Goal: Answer question/provide support: Share knowledge or assist other users

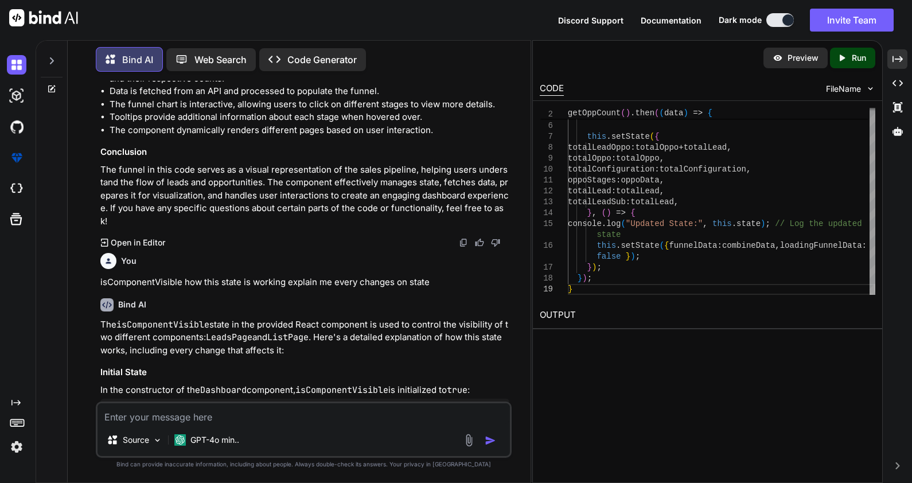
scroll to position [1619, 0]
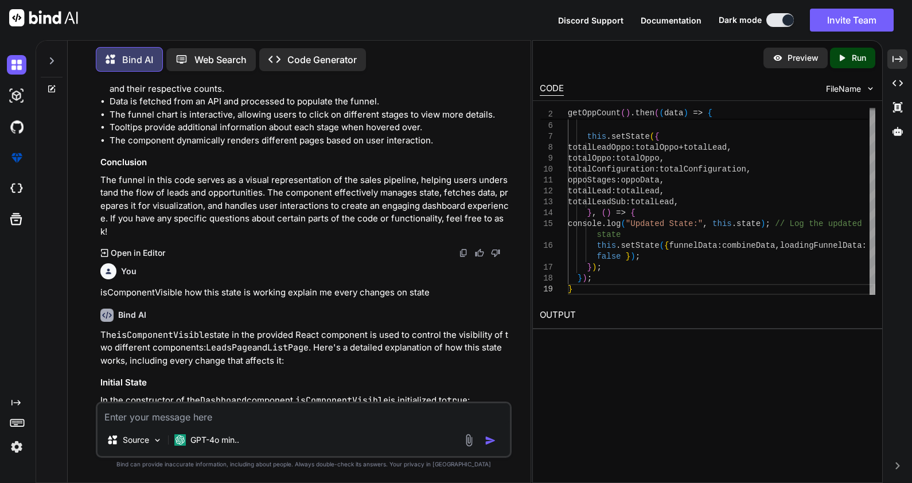
click at [377, 286] on p "isComponentVisible how this state is working explain me every changes on state" at bounding box center [304, 292] width 409 height 13
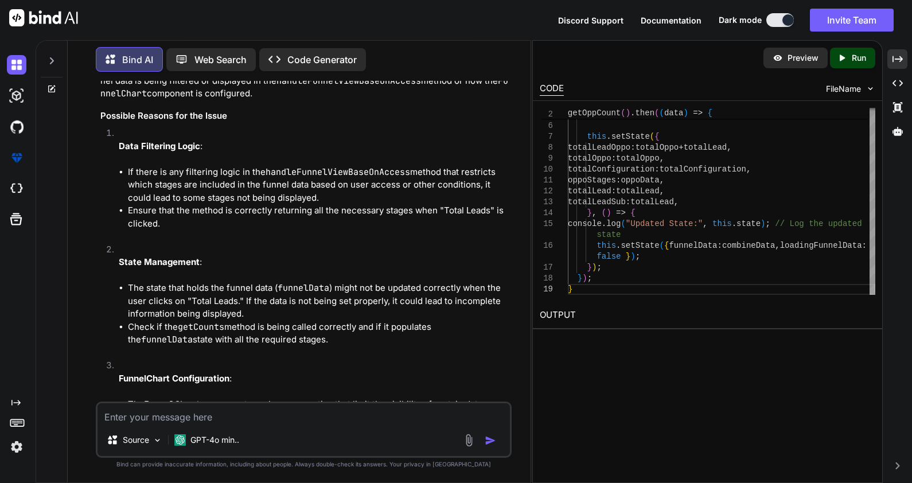
scroll to position [3087, 0]
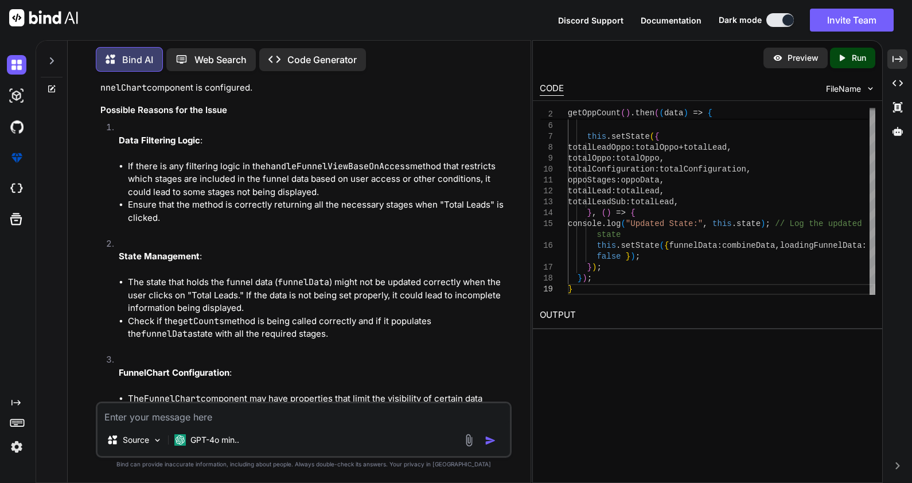
click at [48, 48] on div at bounding box center [52, 58] width 22 height 40
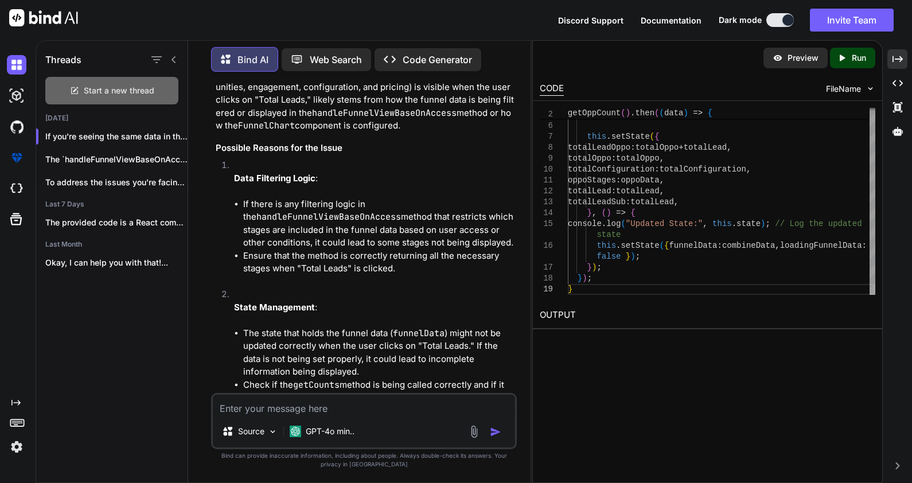
click at [102, 94] on div "Start a new thread" at bounding box center [111, 91] width 133 height 28
type textarea "x"
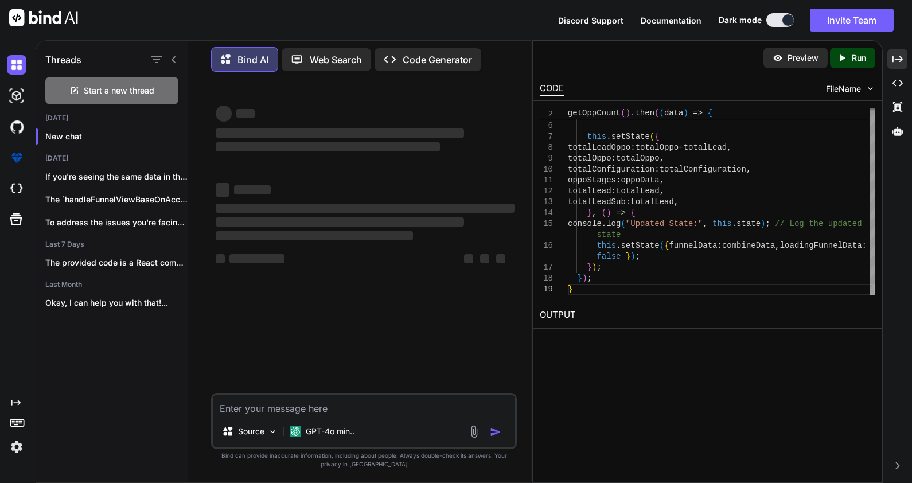
click at [272, 410] on textarea at bounding box center [364, 405] width 302 height 21
paste textarea "import * as React from "react"; import $ from "jquery"; import { connect } from…"
type textarea "import * as React from "react"; import $ from "jquery"; import { connect } from…"
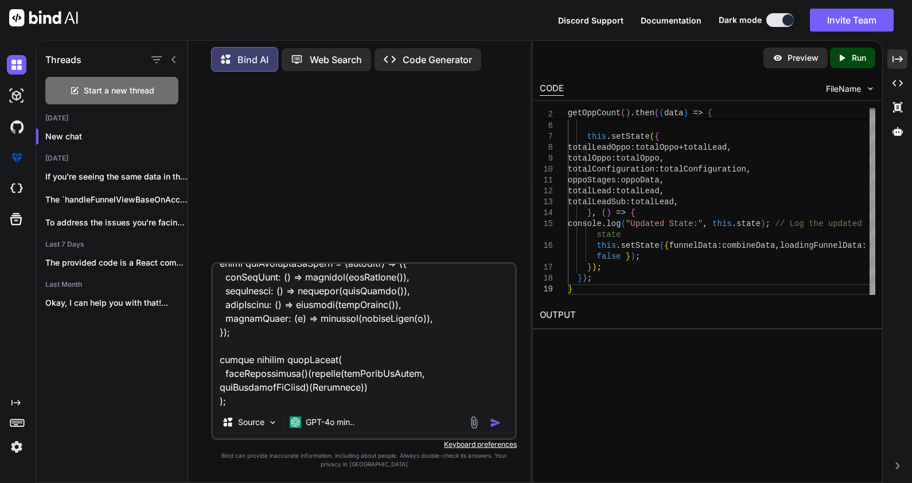
type textarea "x"
type textarea "import * as React from "react"; import $ from "jquery"; import { connect } from…"
type textarea "x"
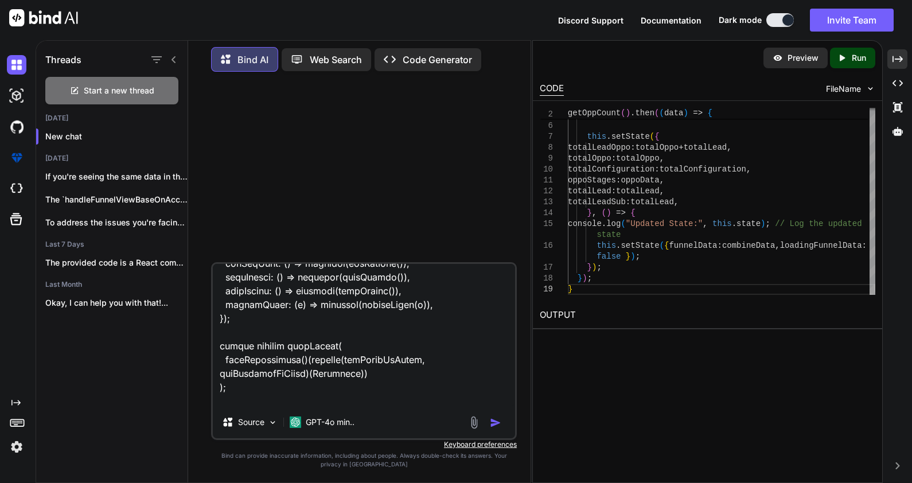
type textarea "import * as React from "react"; import $ from "jquery"; import { connect } from…"
type textarea "x"
type textarea "import * as React from "react"; import $ from "jquery"; import { connect } from…"
type textarea "x"
type textarea "import * as React from "react"; import $ from "jquery"; import { connect } from…"
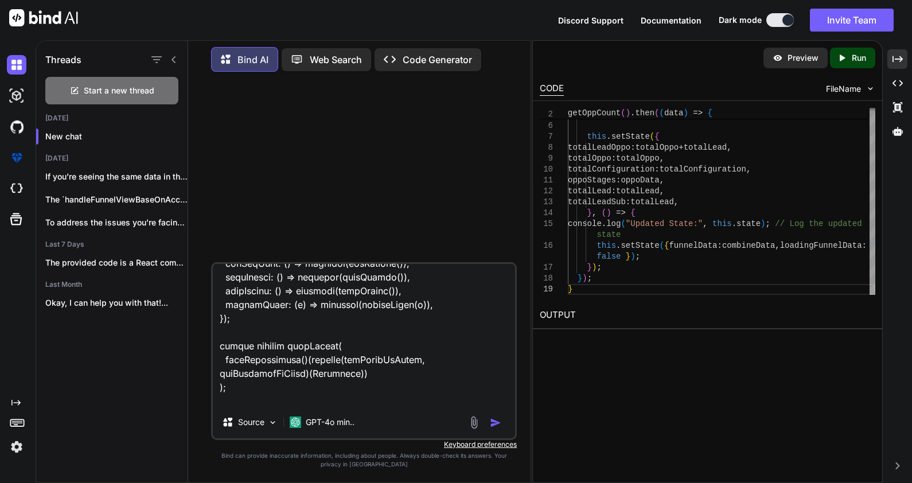
type textarea "x"
type textarea "import * as React from "react"; import $ from "jquery"; import { connect } from…"
type textarea "x"
type textarea "import * as React from "react"; import $ from "jquery"; import { connect } from…"
type textarea "x"
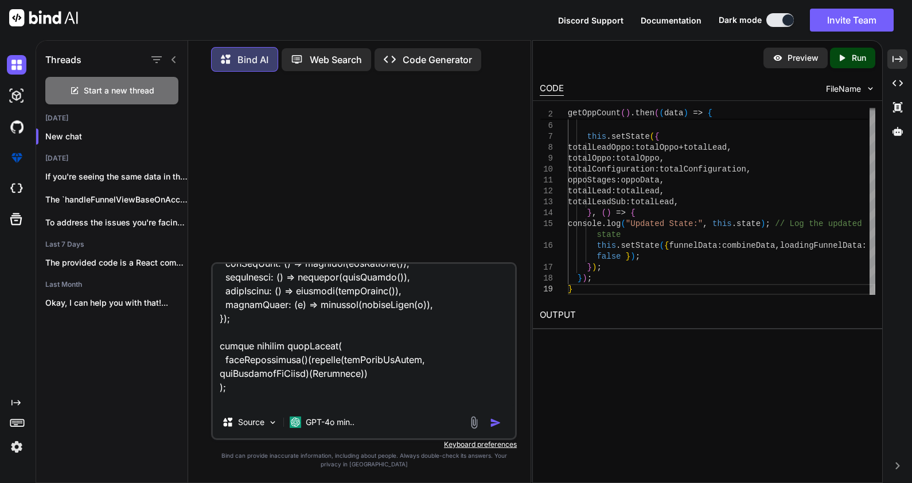
type textarea "import * as React from "react"; import $ from "jquery"; import { connect } from…"
type textarea "x"
type textarea "import * as React from "react"; import $ from "jquery"; import { connect } from…"
type textarea "x"
type textarea "import * as React from "react"; import $ from "jquery"; import { connect } from…"
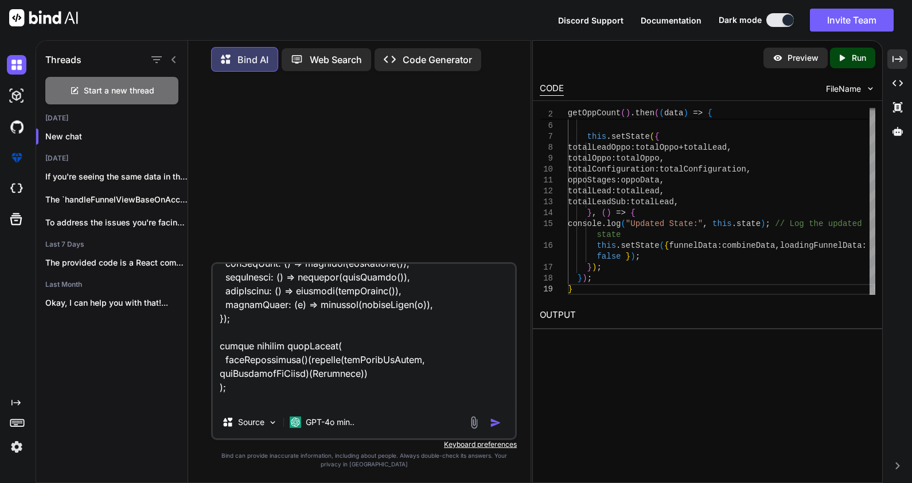
type textarea "x"
type textarea "import * as React from "react"; import $ from "jquery"; import { connect } from…"
type textarea "x"
type textarea "import * as React from "react"; import $ from "jquery"; import { connect } from…"
type textarea "x"
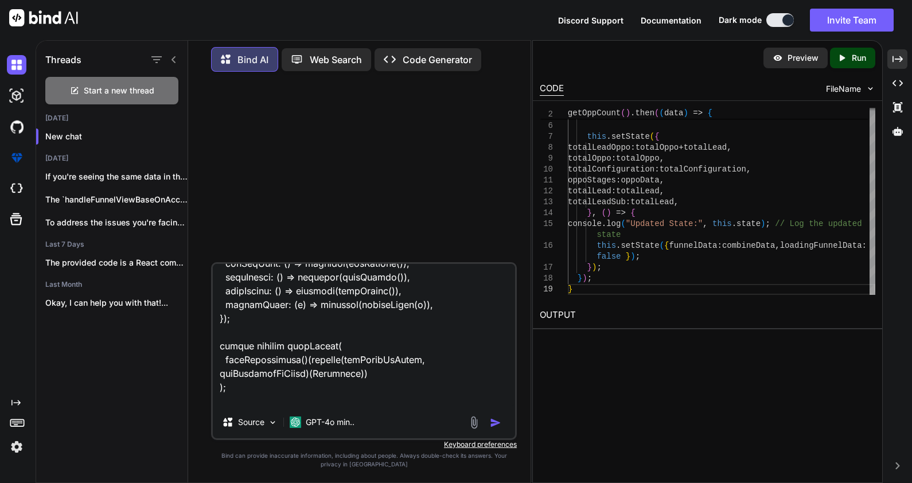
type textarea "import * as React from "react"; import $ from "jquery"; import { connect } from…"
type textarea "x"
type textarea "import * as React from "react"; import $ from "jquery"; import { connect } from…"
type textarea "x"
type textarea "import * as React from "react"; import $ from "jquery"; import { connect } from…"
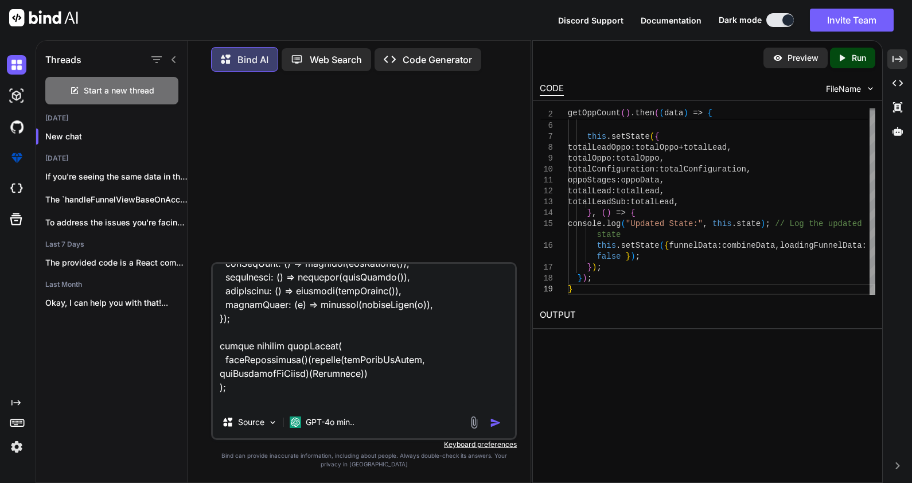
type textarea "x"
type textarea "import * as React from "react"; import $ from "jquery"; import { connect } from…"
type textarea "x"
type textarea "import * as React from "react"; import $ from "jquery"; import { connect } from…"
type textarea "x"
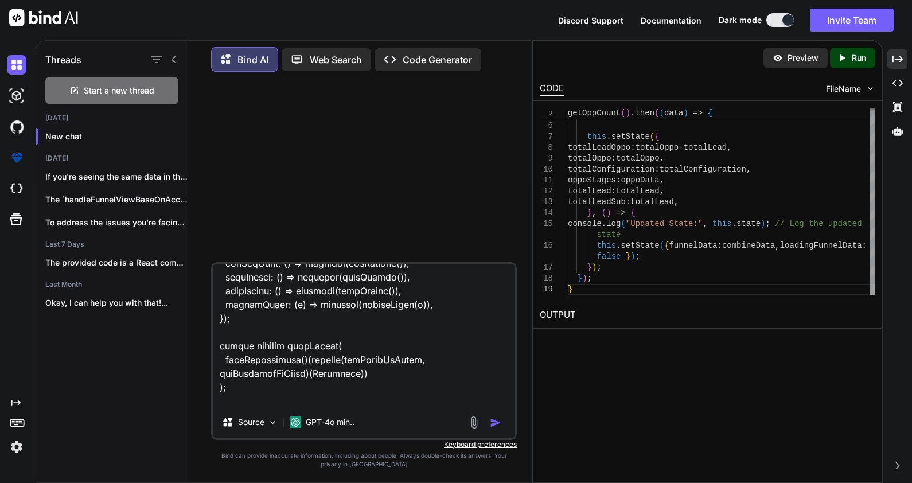
type textarea "import * as React from "react"; import $ from "jquery"; import { connect } from…"
type textarea "x"
type textarea "import * as React from "react"; import $ from "jquery"; import { connect } from…"
type textarea "x"
type textarea "import * as React from "react"; import $ from "jquery"; import { connect } from…"
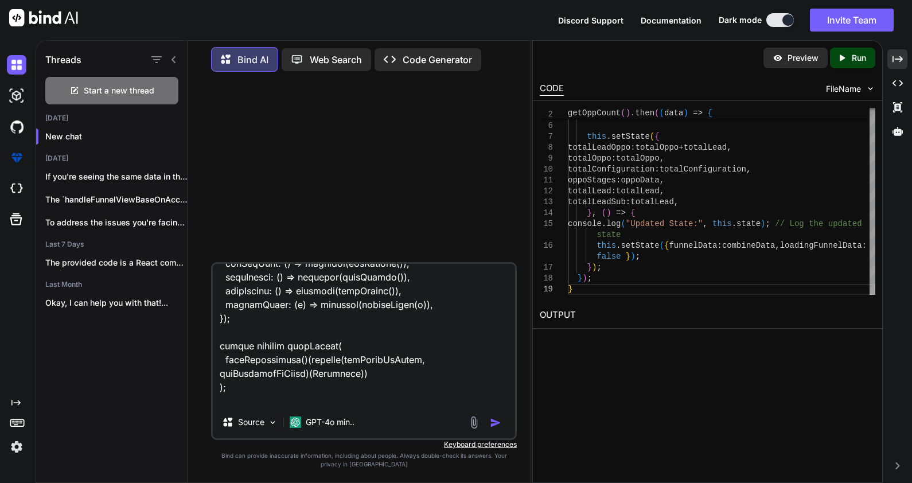
type textarea "x"
type textarea "import * as React from "react"; import $ from "jquery"; import { connect } from…"
type textarea "x"
type textarea "import * as React from "react"; import $ from "jquery"; import { connect } from…"
type textarea "x"
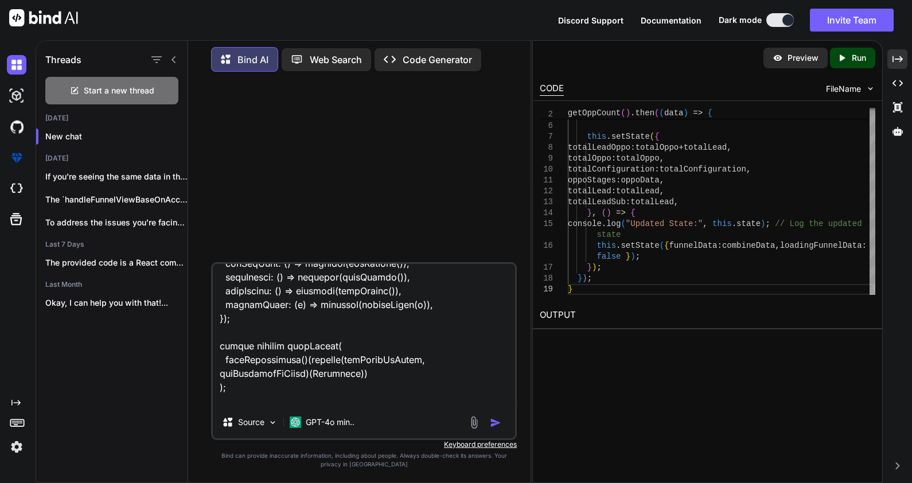
type textarea "import * as React from "react"; import $ from "jquery"; import { connect } from…"
type textarea "x"
type textarea "import * as React from "react"; import $ from "jquery"; import { connect } from…"
type textarea "x"
type textarea "import * as React from "react"; import $ from "jquery"; import { connect } from…"
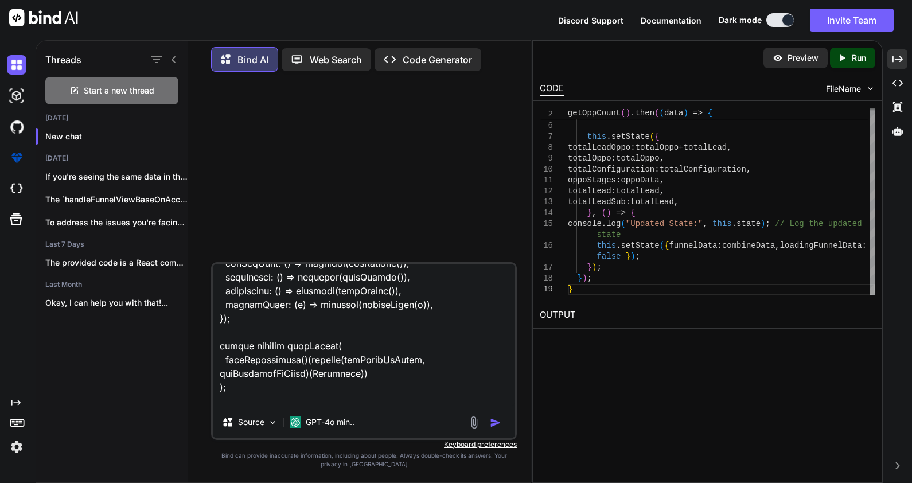
type textarea "x"
type textarea "import * as React from "react"; import $ from "jquery"; import { connect } from…"
type textarea "x"
type textarea "import * as React from "react"; import $ from "jquery"; import { connect } from…"
type textarea "x"
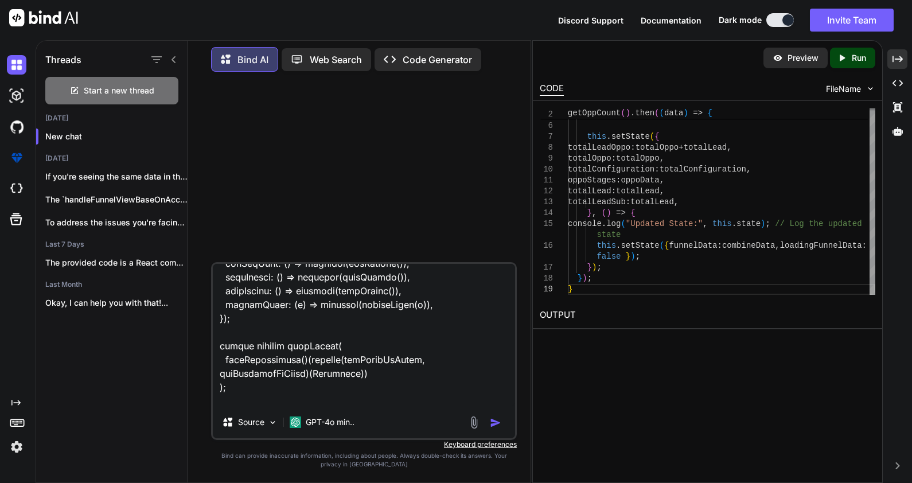
type textarea "import * as React from "react"; import $ from "jquery"; import { connect } from…"
type textarea "x"
type textarea "import * as React from "react"; import $ from "jquery"; import { connect } from…"
type textarea "x"
type textarea "import * as React from "react"; import $ from "jquery"; import { connect } from…"
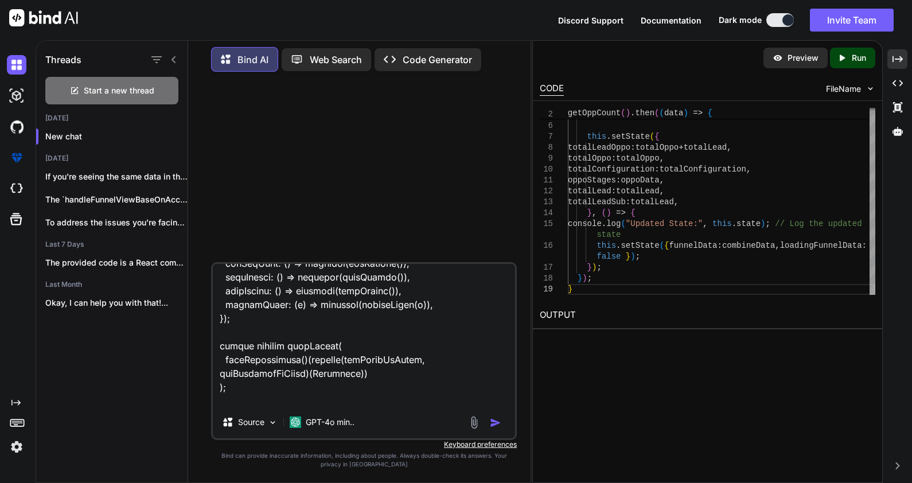
type textarea "x"
type textarea "import * as React from "react"; import $ from "jquery"; import { connect } from…"
type textarea "x"
type textarea "import * as React from "react"; import $ from "jquery"; import { connect } from…"
type textarea "x"
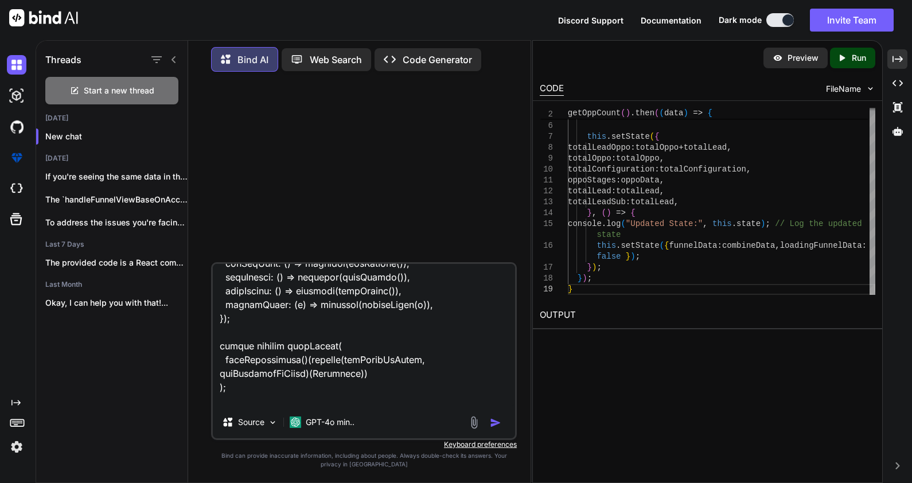
type textarea "import * as React from "react"; import $ from "jquery"; import { connect } from…"
type textarea "x"
type textarea "import * as React from "react"; import $ from "jquery"; import { connect } from…"
type textarea "x"
type textarea "import * as React from "react"; import $ from "jquery"; import { connect } from…"
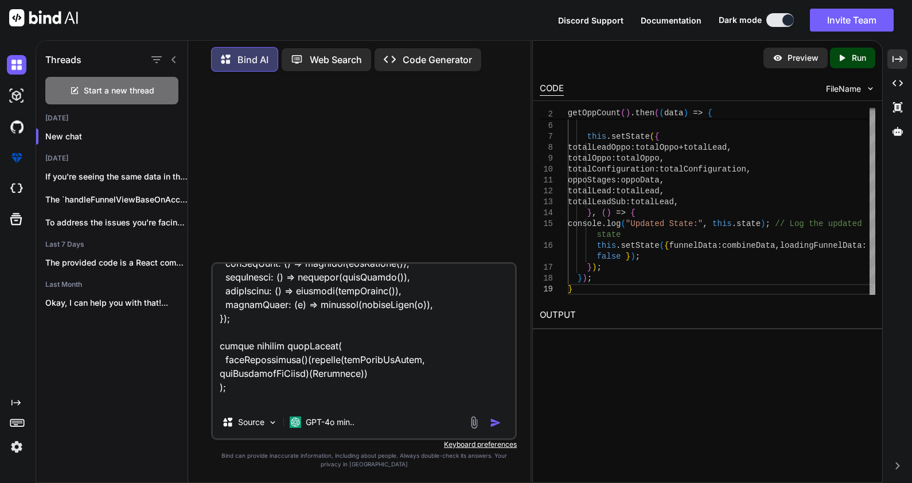
type textarea "x"
type textarea "import * as React from "react"; import $ from "jquery"; import { connect } from…"
type textarea "x"
type textarea "import * as React from "react"; import $ from "jquery"; import { connect } from…"
type textarea "x"
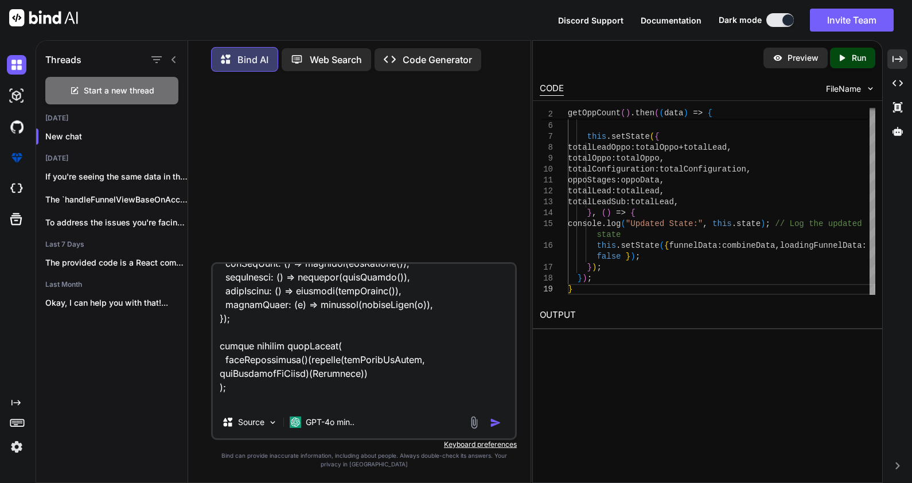
type textarea "import * as React from "react"; import $ from "jquery"; import { connect } from…"
type textarea "x"
type textarea "import * as React from "react"; import $ from "jquery"; import { connect } from…"
type textarea "x"
type textarea "import * as React from "react"; import $ from "jquery"; import { connect } from…"
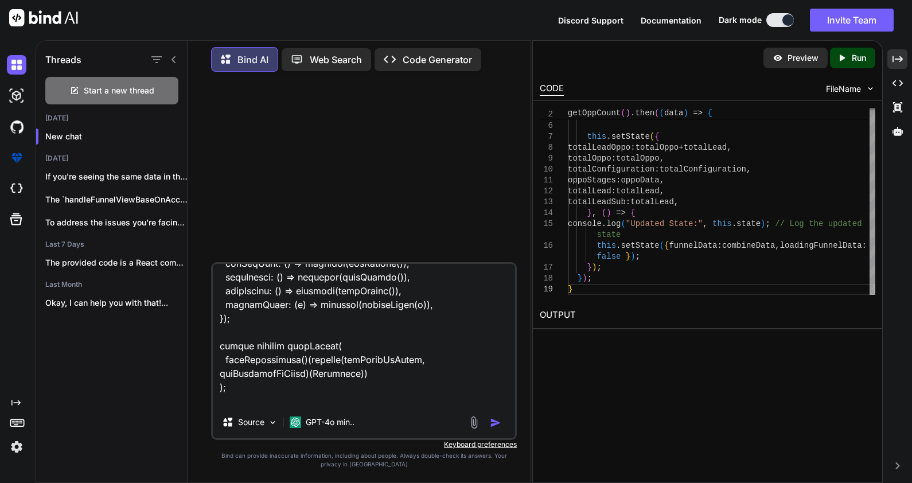
type textarea "x"
type textarea "import * as React from "react"; import $ from "jquery"; import { connect } from…"
type textarea "x"
type textarea "import * as React from "react"; import $ from "jquery"; import { connect } from…"
type textarea "x"
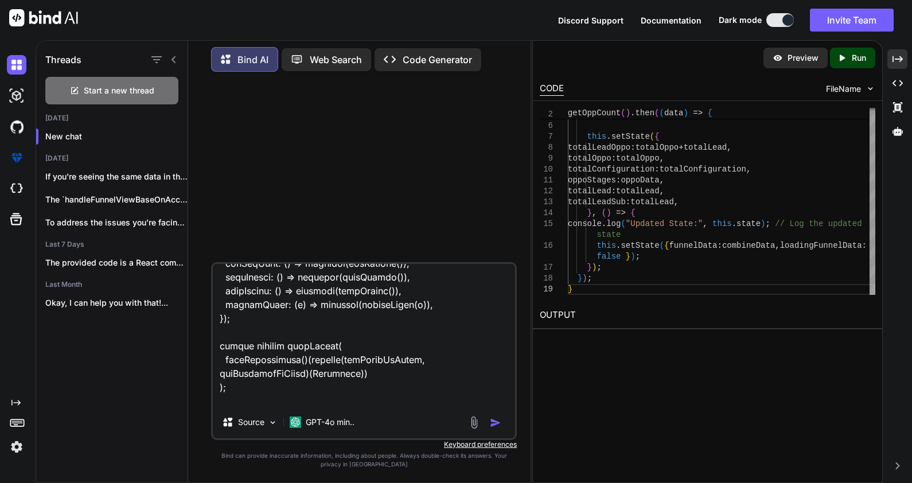
type textarea "import * as React from "react"; import $ from "jquery"; import { connect } from…"
type textarea "x"
type textarea "import * as React from "react"; import $ from "jquery"; import { connect } from…"
type textarea "x"
type textarea "import * as React from "react"; import $ from "jquery"; import { connect } from…"
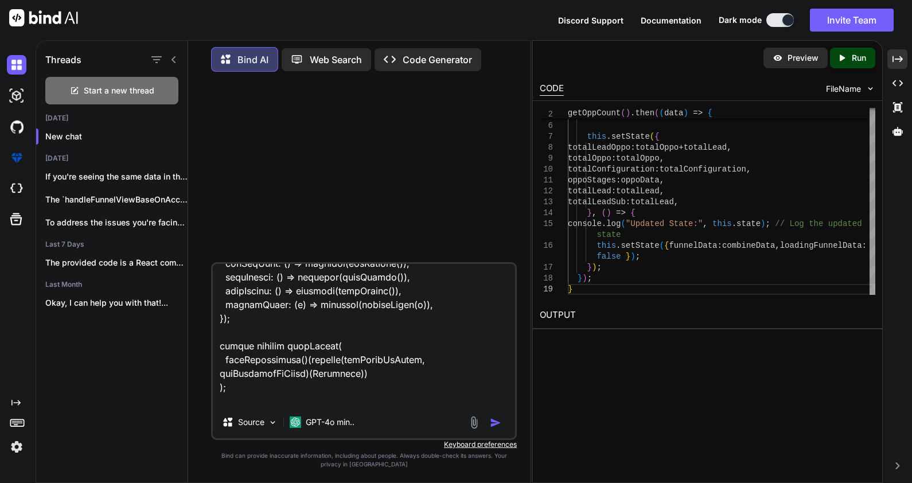
type textarea "x"
type textarea "import * as React from "react"; import $ from "jquery"; import { connect } from…"
type textarea "x"
type textarea "import * as React from "react"; import $ from "jquery"; import { connect } from…"
type textarea "x"
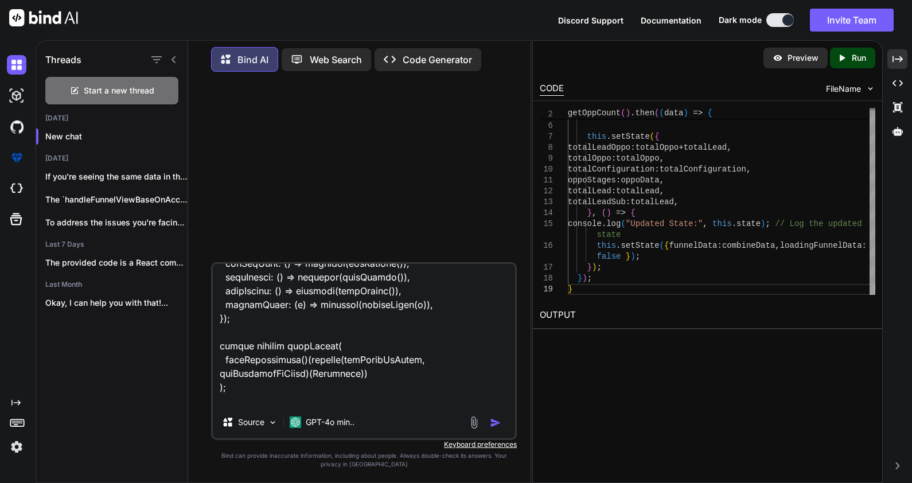
type textarea "import * as React from "react"; import $ from "jquery"; import { connect } from…"
type textarea "x"
type textarea "import * as React from "react"; import $ from "jquery"; import { connect } from…"
type textarea "x"
type textarea "import * as React from "react"; import $ from "jquery"; import { connect } from…"
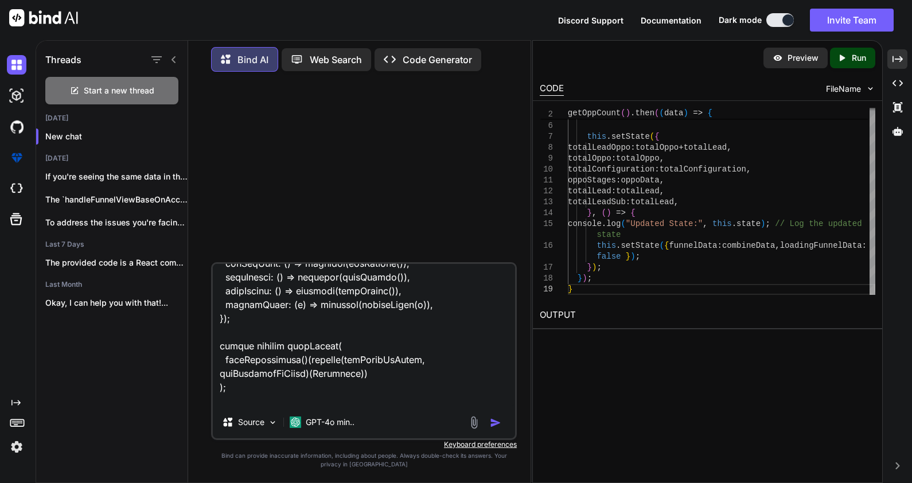
type textarea "x"
type textarea "import * as React from "react"; import $ from "jquery"; import { connect } from…"
type textarea "x"
type textarea "import * as React from "react"; import $ from "jquery"; import { connect } from…"
type textarea "x"
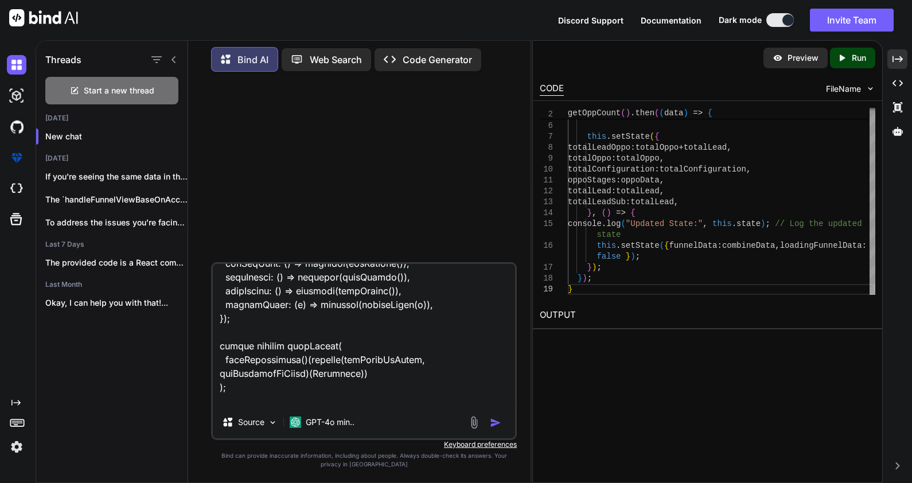
type textarea "import * as React from "react"; import $ from "jquery"; import { connect } from…"
type textarea "x"
type textarea "import * as React from "react"; import $ from "jquery"; import { connect } from…"
type textarea "x"
type textarea "import * as React from "react"; import $ from "jquery"; import { connect } from…"
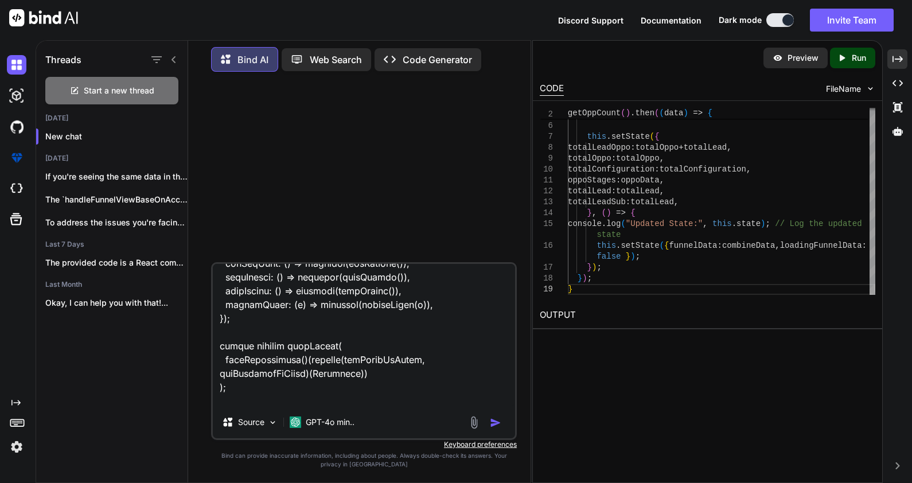
type textarea "x"
type textarea "import * as React from "react"; import $ from "jquery"; import { connect } from…"
type textarea "x"
type textarea "import * as React from "react"; import $ from "jquery"; import { connect } from…"
type textarea "x"
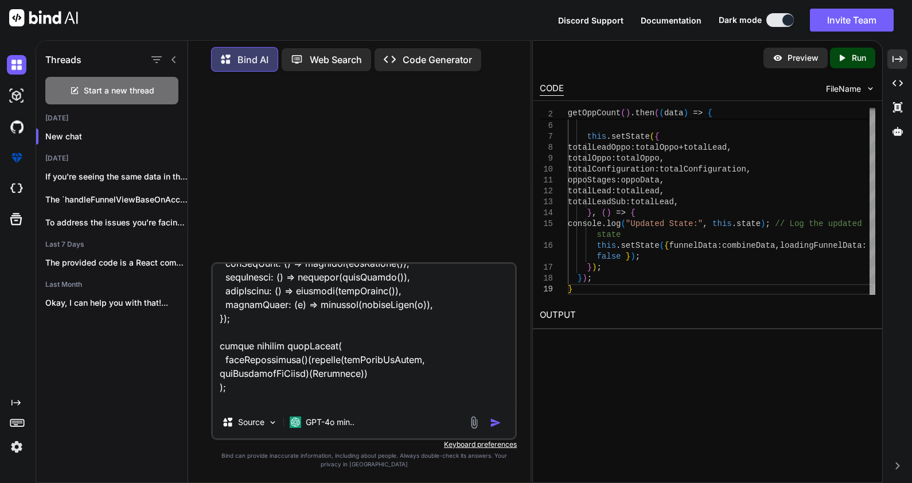
type textarea "import * as React from "react"; import $ from "jquery"; import { connect } from…"
type textarea "x"
type textarea "import * as React from "react"; import $ from "jquery"; import { connect } from…"
type textarea "x"
type textarea "import * as React from "react"; import $ from "jquery"; import { connect } from…"
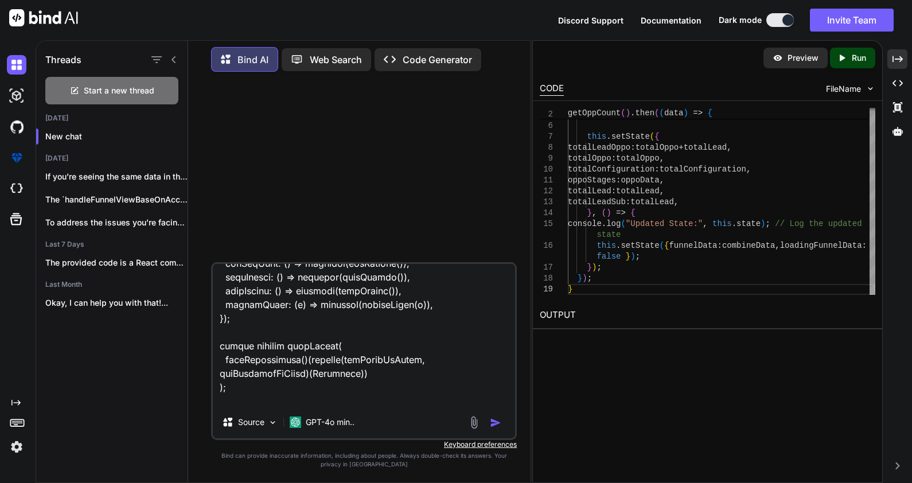
type textarea "x"
type textarea "import * as React from "react"; import $ from "jquery"; import { connect } from…"
type textarea "x"
type textarea "import * as React from "react"; import $ from "jquery"; import { connect } from…"
type textarea "x"
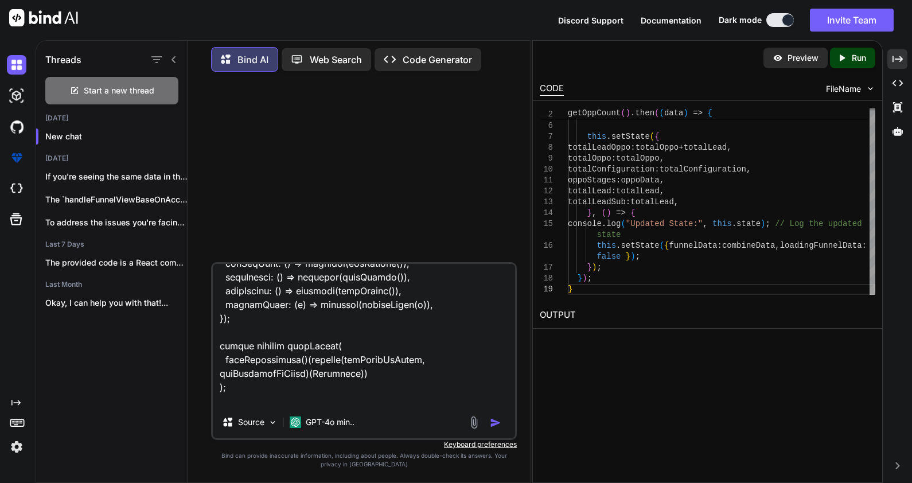
type textarea "import * as React from "react"; import $ from "jquery"; import { connect } from…"
type textarea "x"
type textarea "import * as React from "react"; import $ from "jquery"; import { connect } from…"
type textarea "x"
type textarea "import * as React from "react"; import $ from "jquery"; import { connect } from…"
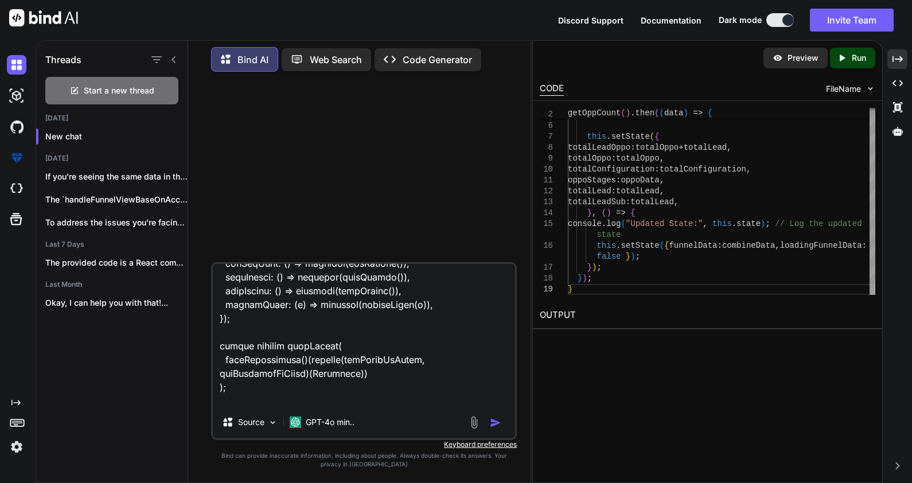
type textarea "x"
type textarea "import * as React from "react"; import $ from "jquery"; import { connect } from…"
type textarea "x"
type textarea "import * as React from "react"; import $ from "jquery"; import { connect } from…"
type textarea "x"
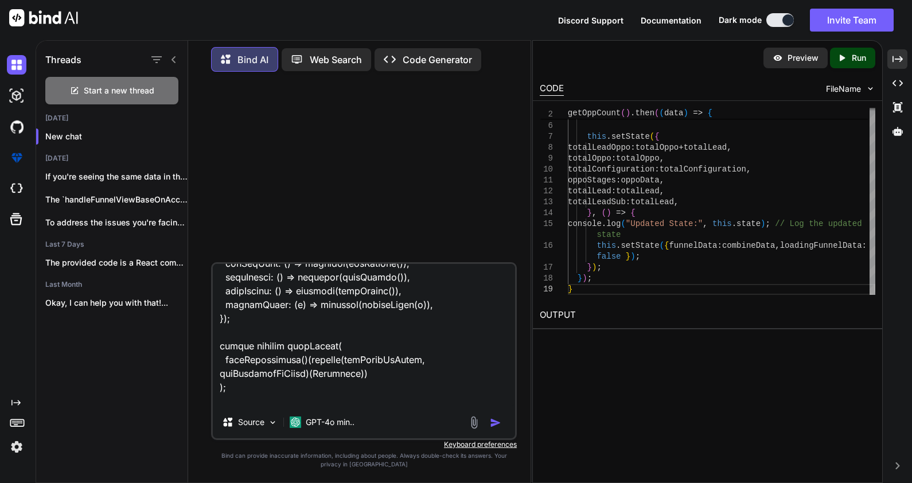
type textarea "import * as React from "react"; import $ from "jquery"; import { connect } from…"
type textarea "x"
type textarea "import * as React from "react"; import $ from "jquery"; import { connect } from…"
type textarea "x"
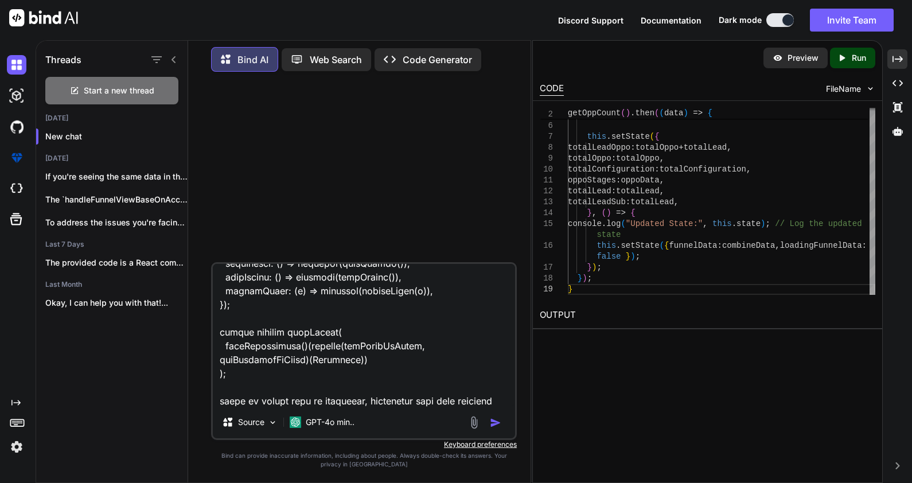
type textarea "import * as React from "react"; import $ from "jquery"; import { connect } from…"
type textarea "x"
type textarea "import * as React from "react"; import $ from "jquery"; import { connect } from…"
type textarea "x"
type textarea "import * as React from "react"; import $ from "jquery"; import { connect } from…"
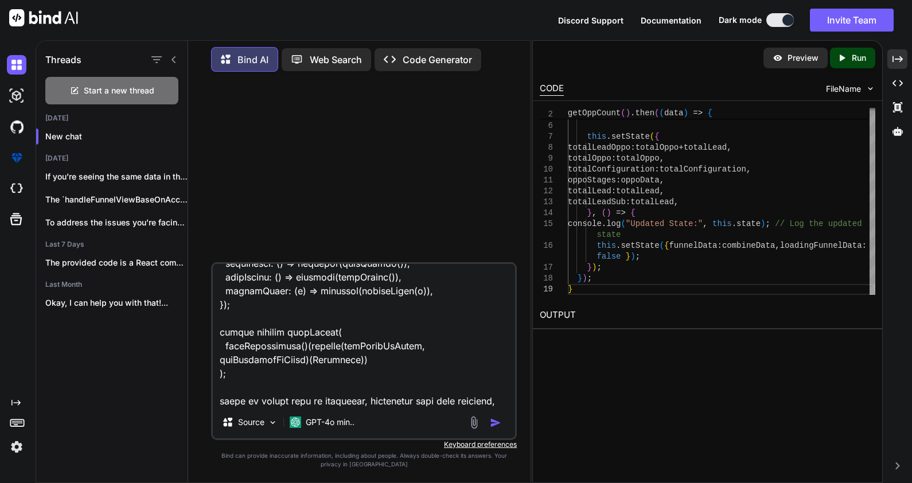
type textarea "x"
type textarea "import * as React from "react"; import $ from "jquery"; import { connect } from…"
type textarea "x"
type textarea "import * as React from "react"; import $ from "jquery"; import { connect } from…"
type textarea "x"
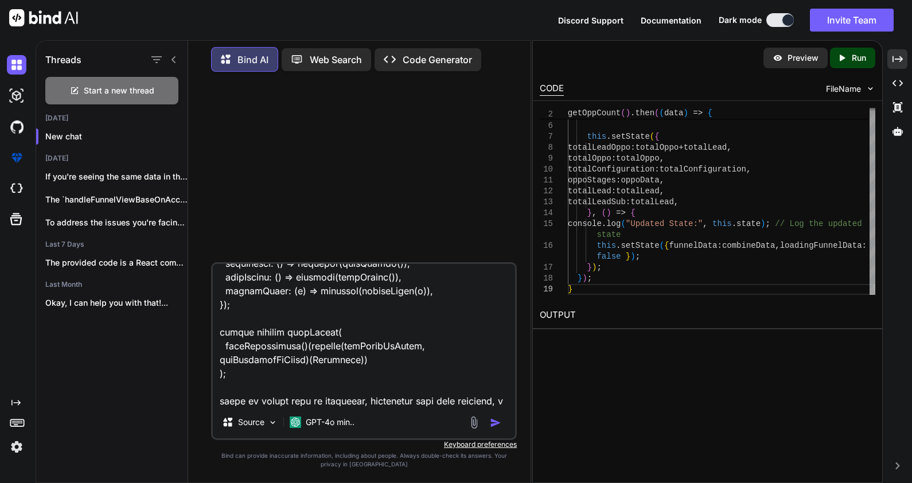
type textarea "import * as React from "react"; import $ from "jquery"; import { connect } from…"
type textarea "x"
type textarea "import * as React from "react"; import $ from "jquery"; import { connect } from…"
type textarea "x"
type textarea "import * as React from "react"; import $ from "jquery"; import { connect } from…"
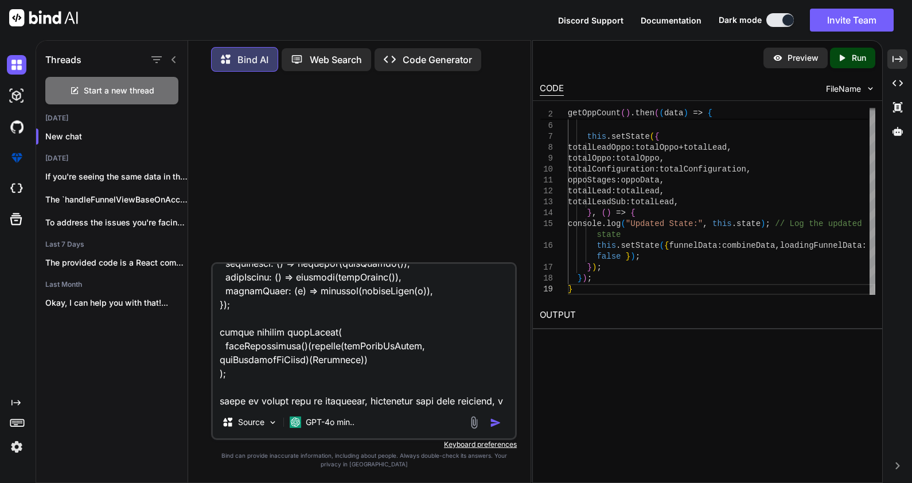
type textarea "x"
type textarea "import * as React from "react"; import $ from "jquery"; import { connect } from…"
type textarea "x"
type textarea "import * as React from "react"; import $ from "jquery"; import { connect } from…"
type textarea "x"
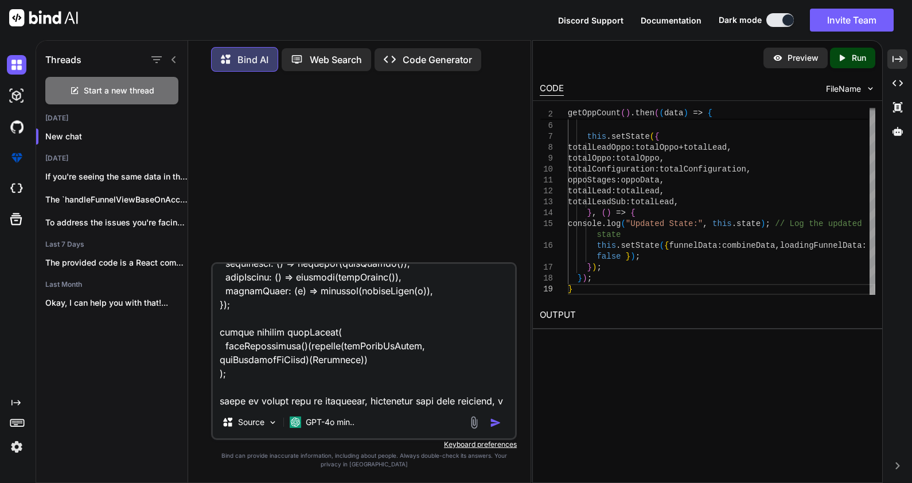
type textarea "import * as React from "react"; import $ from "jquery"; import { connect } from…"
type textarea "x"
type textarea "import * as React from "react"; import $ from "jquery"; import { connect } from…"
type textarea "x"
type textarea "import * as React from "react"; import $ from "jquery"; import { connect } from…"
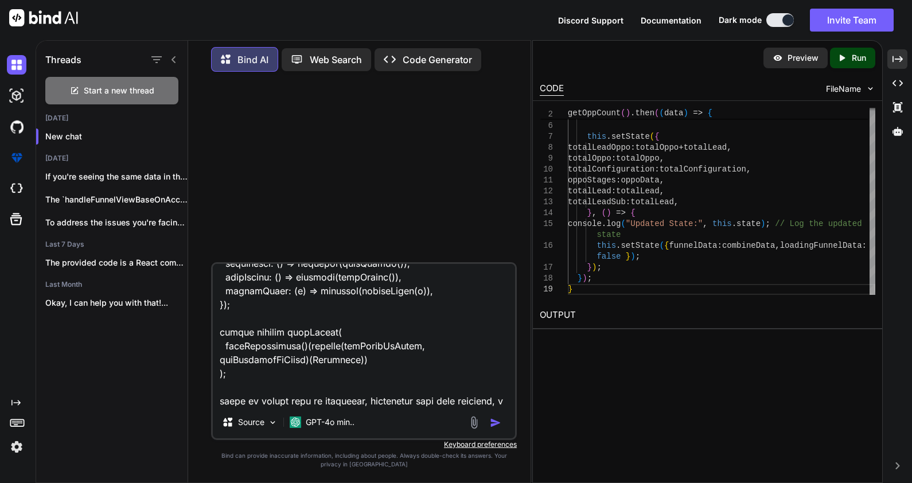
type textarea "x"
type textarea "import * as React from "react"; import $ from "jquery"; import { connect } from…"
type textarea "x"
type textarea "import * as React from "react"; import $ from "jquery"; import { connect } from…"
type textarea "x"
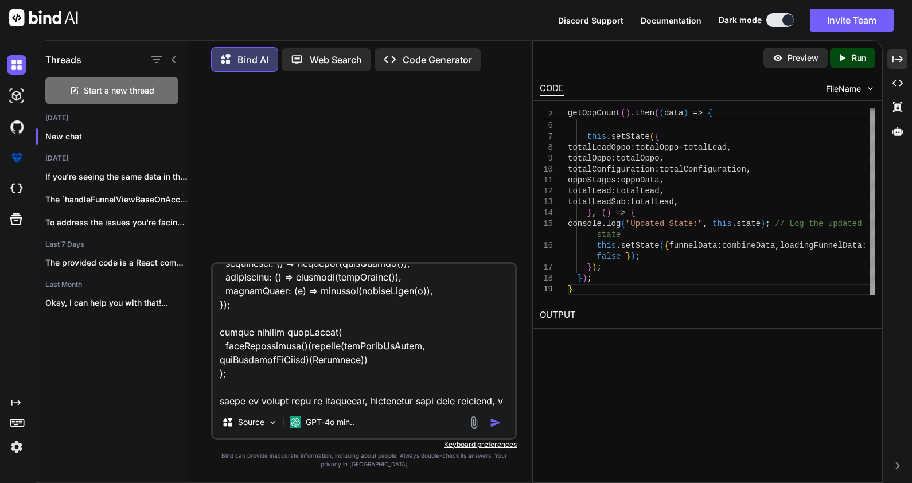
type textarea "import * as React from "react"; import $ from "jquery"; import { connect } from…"
type textarea "x"
type textarea "import * as React from "react"; import $ from "jquery"; import { connect } from…"
type textarea "x"
type textarea "import * as React from "react"; import $ from "jquery"; import { connect } from…"
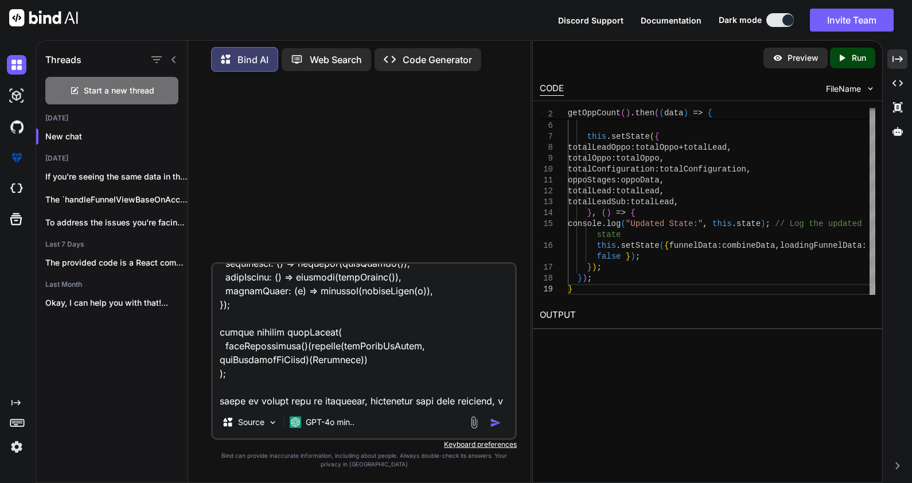
type textarea "x"
type textarea "import * as React from "react"; import $ from "jquery"; import { connect } from…"
type textarea "x"
type textarea "import * as React from "react"; import $ from "jquery"; import { connect } from…"
type textarea "x"
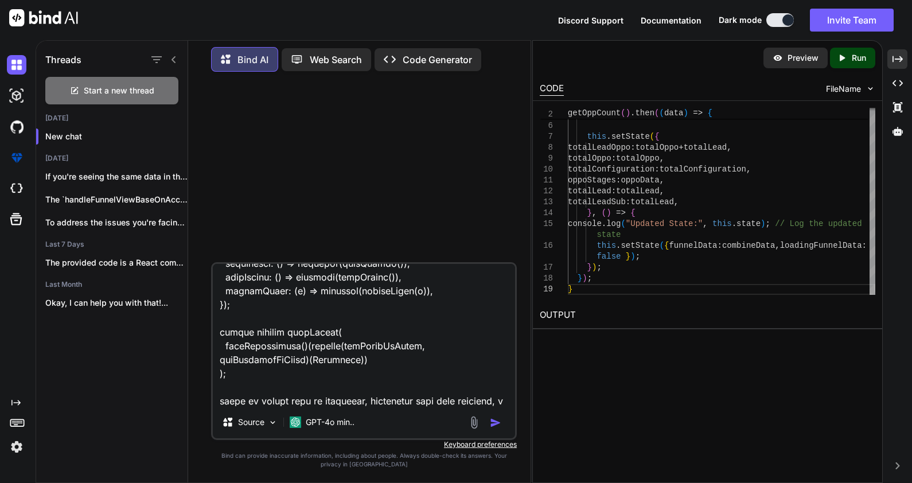
type textarea "import * as React from "react"; import $ from "jquery"; import { connect } from…"
type textarea "x"
type textarea "import * as React from "react"; import $ from "jquery"; import { connect } from…"
type textarea "x"
type textarea "import * as React from "react"; import $ from "jquery"; import { connect } from…"
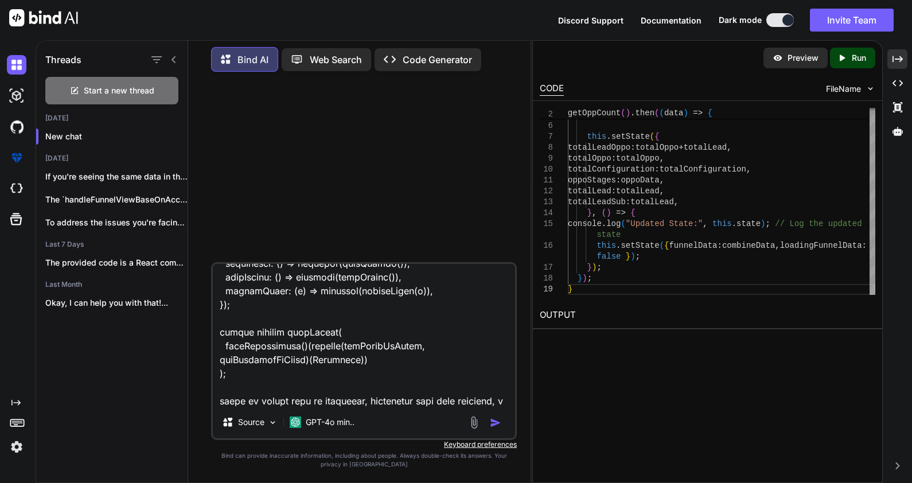
type textarea "x"
type textarea "import * as React from "react"; import $ from "jquery"; import { connect } from…"
type textarea "x"
type textarea "import * as React from "react"; import $ from "jquery"; import { connect } from…"
type textarea "x"
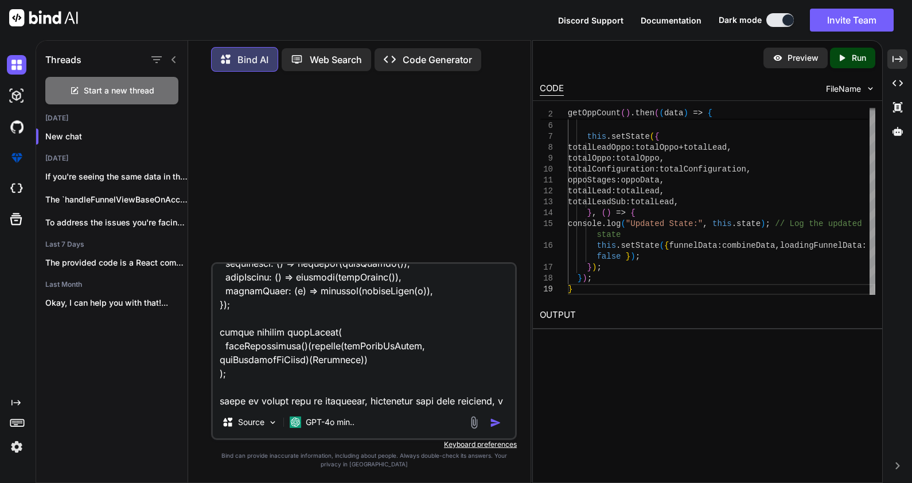
type textarea "import * as React from "react"; import $ from "jquery"; import { connect } from…"
type textarea "x"
type textarea "import * as React from "react"; import $ from "jquery"; import { connect } from…"
type textarea "x"
type textarea "import * as React from "react"; import $ from "jquery"; import { connect } from…"
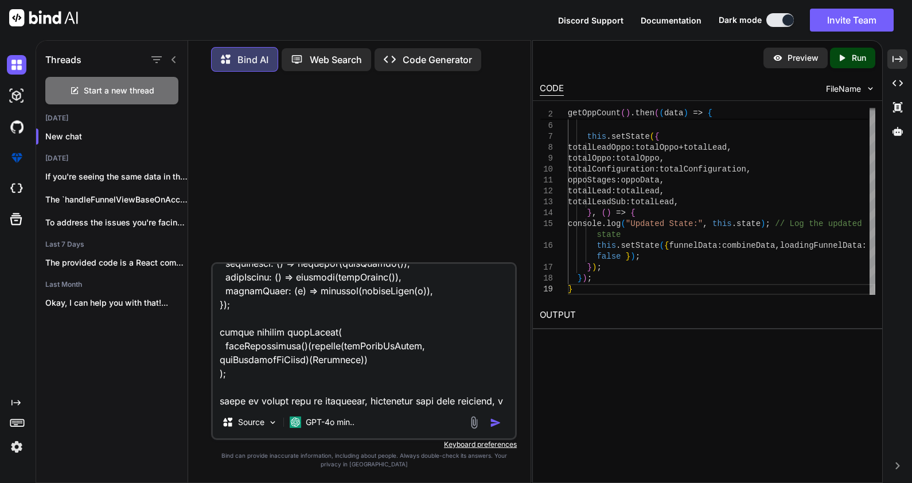
type textarea "x"
type textarea "import * as React from "react"; import $ from "jquery"; import { connect } from…"
type textarea "x"
type textarea "import * as React from "react"; import $ from "jquery"; import { connect } from…"
type textarea "x"
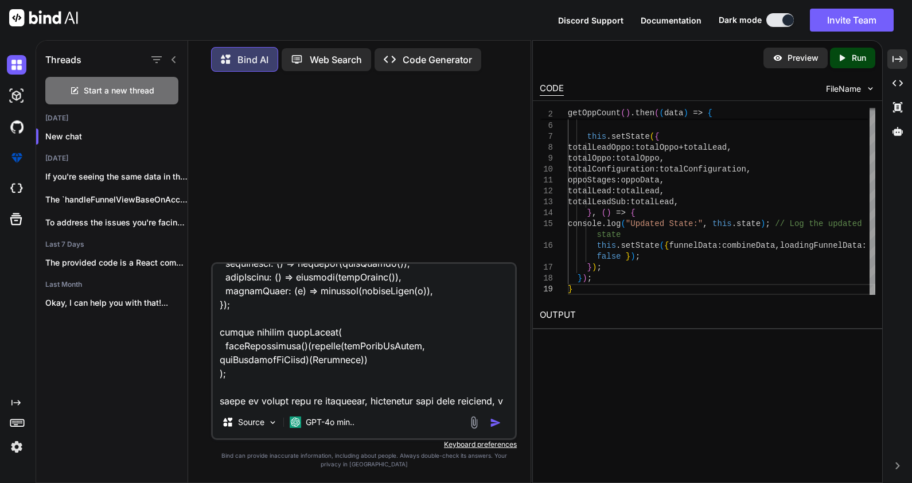
type textarea "import * as React from "react"; import $ from "jquery"; import { connect } from…"
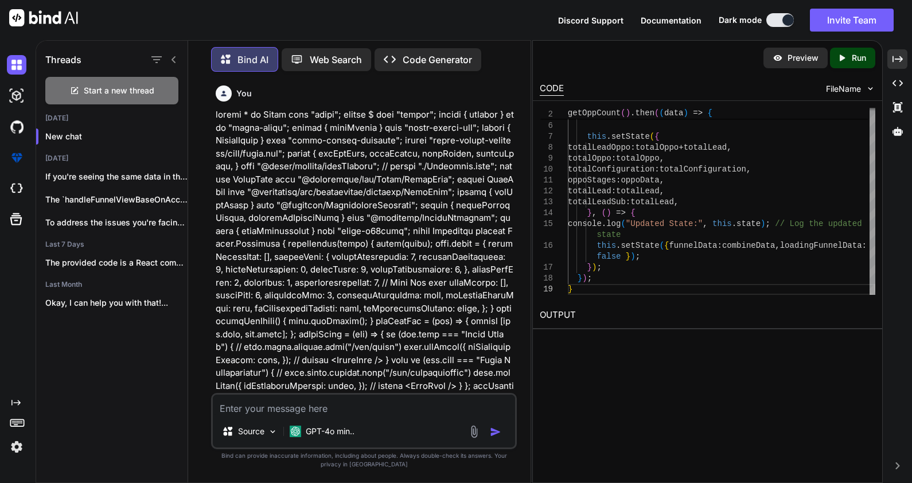
scroll to position [0, 0]
click at [896, 53] on div "Created with Pixso." at bounding box center [897, 59] width 20 height 20
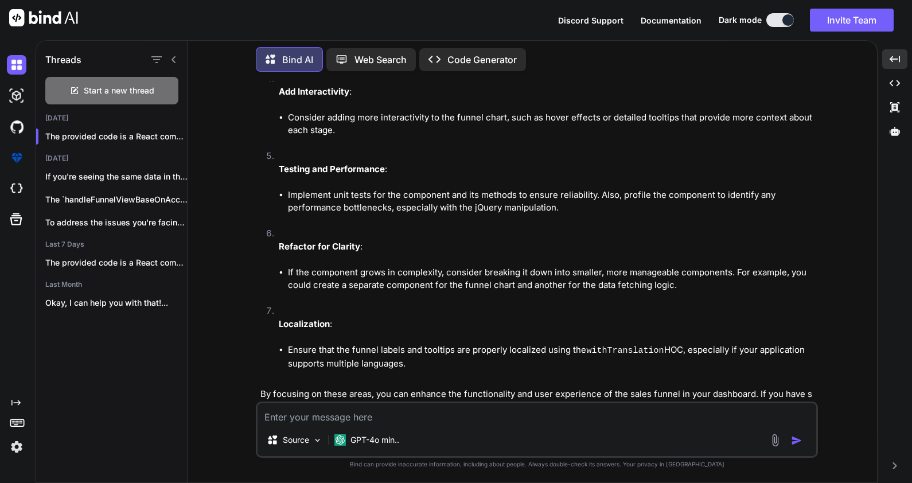
scroll to position [1658, 0]
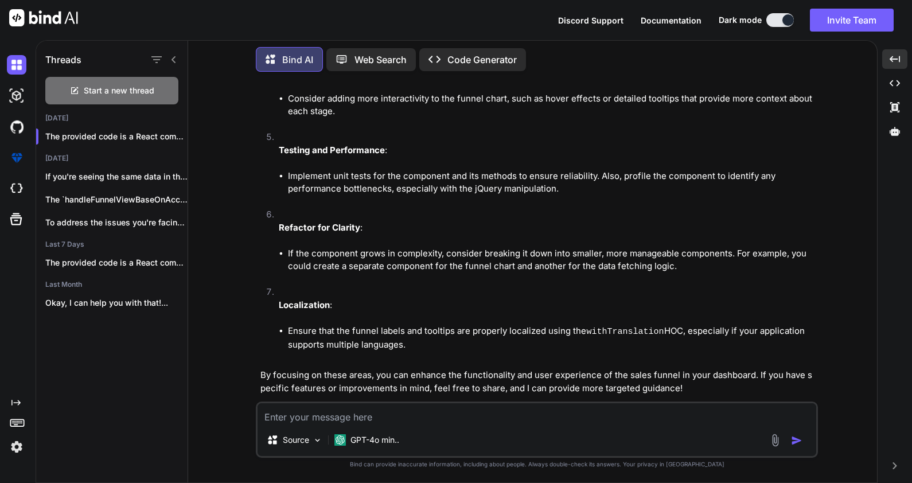
click at [669, 325] on li "Ensure that the funnel labels and tooltips are properly localized using the wit…" at bounding box center [552, 338] width 528 height 27
click at [511, 299] on p "Localization :" at bounding box center [547, 305] width 537 height 13
click at [341, 412] on textarea at bounding box center [537, 413] width 559 height 21
click at [390, 411] on textarea at bounding box center [537, 413] width 559 height 21
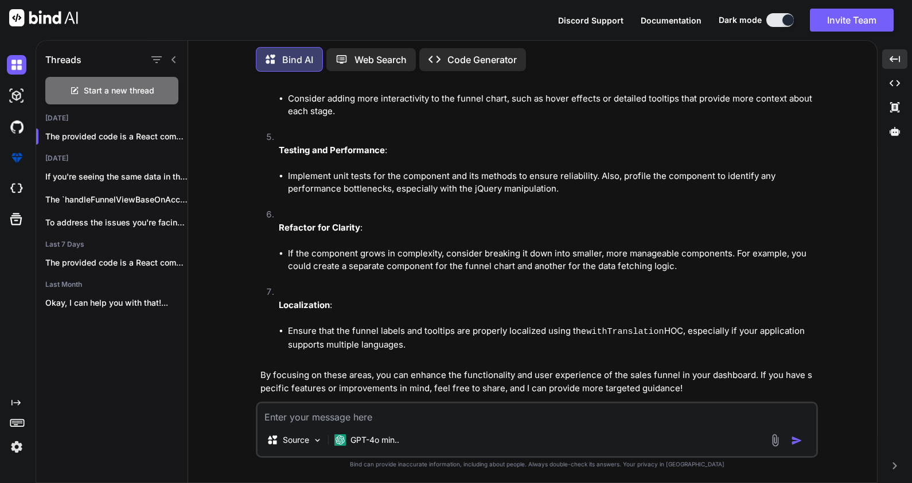
paste textarea "{ "OPPO": [ { "stageDisplayText": "Engagement", "count": 212, "displayOrder": n…"
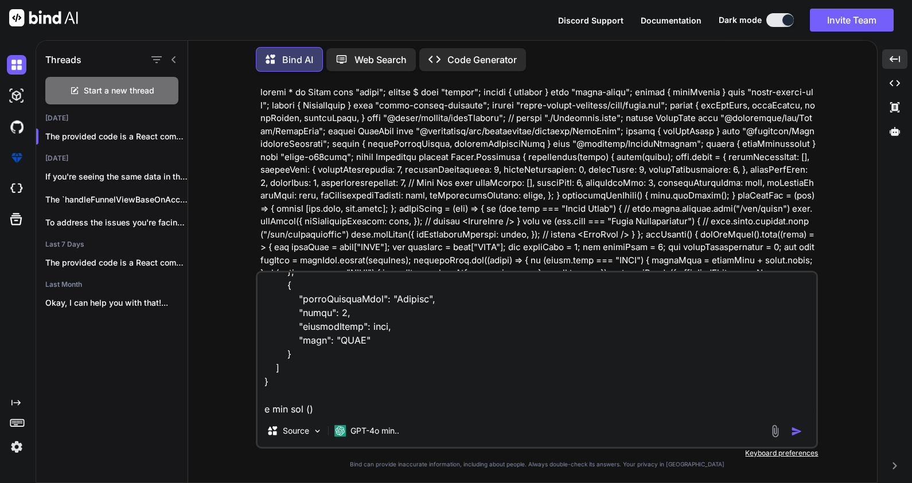
scroll to position [0, 0]
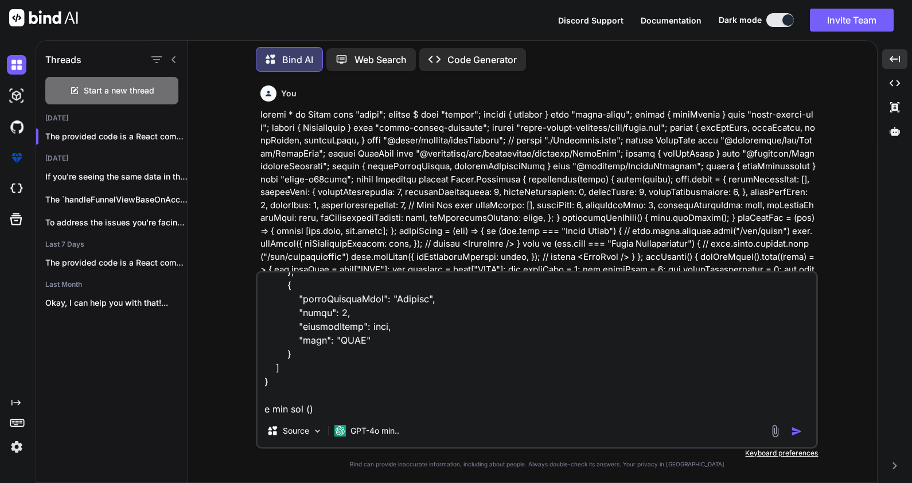
click at [423, 214] on p at bounding box center [537, 398] width 555 height 581
click at [303, 410] on textarea at bounding box center [537, 343] width 559 height 142
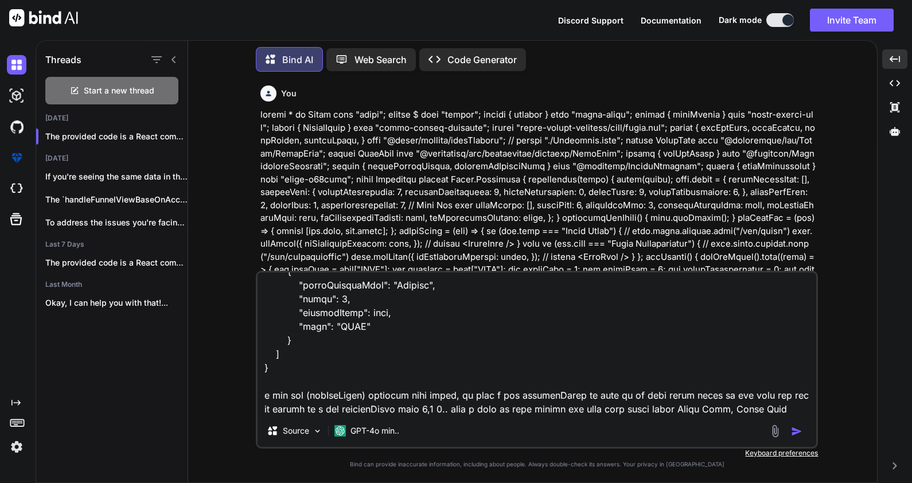
scroll to position [720, 0]
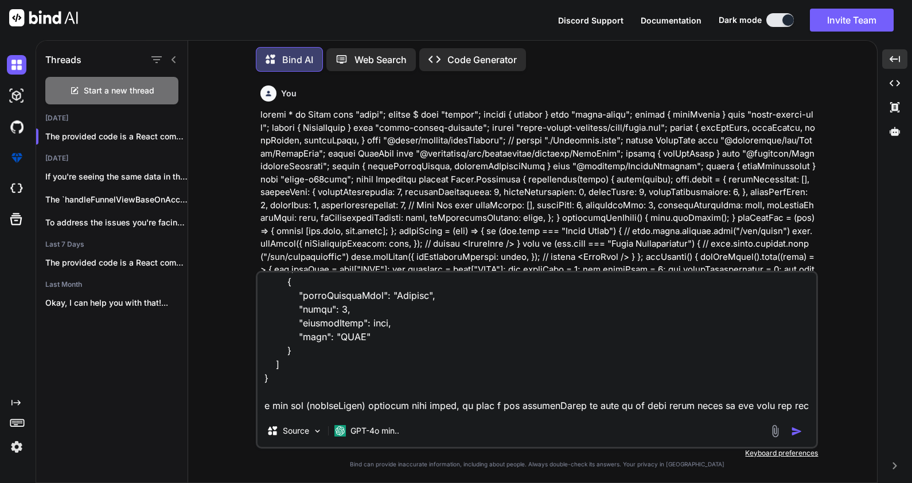
click at [353, 298] on textarea at bounding box center [537, 343] width 559 height 142
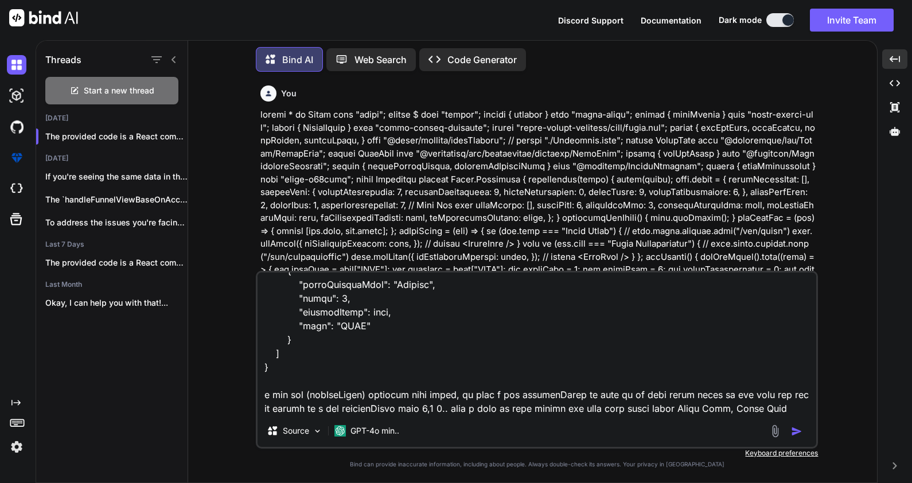
click at [508, 395] on textarea at bounding box center [537, 343] width 559 height 142
paste textarea "stageDisplayText"
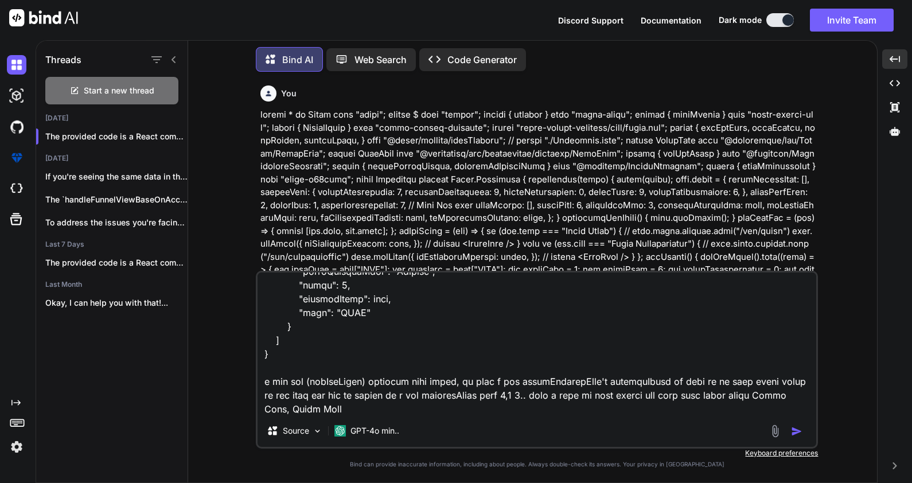
scroll to position [745, 0]
click at [751, 381] on textarea at bounding box center [537, 343] width 559 height 142
click at [674, 395] on textarea at bounding box center [537, 343] width 559 height 142
paste textarea "stageDisplayText"
click at [440, 408] on textarea at bounding box center [537, 343] width 559 height 142
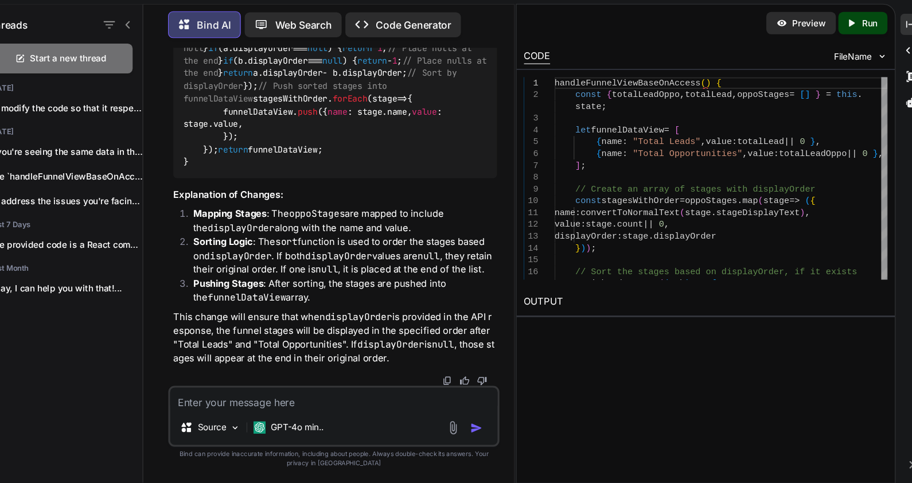
scroll to position [3600, 0]
click at [392, 287] on li "Sorting Logic : The sort function is used to order the stages based on displayO…" at bounding box center [370, 273] width 290 height 39
click at [341, 312] on li "Pushing Stages : After sorting, the stages are pushed into the funnelDataView a…" at bounding box center [370, 306] width 290 height 26
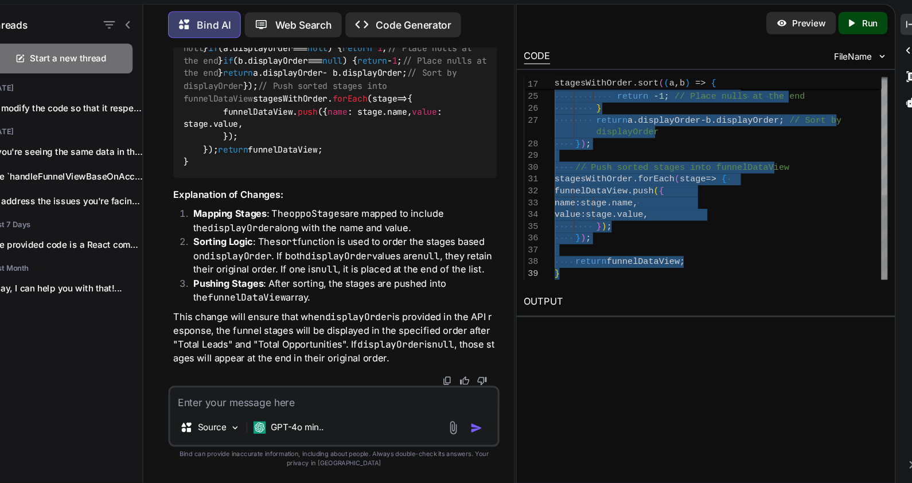
drag, startPoint x: 568, startPoint y: 111, endPoint x: 594, endPoint y: 318, distance: 208.2
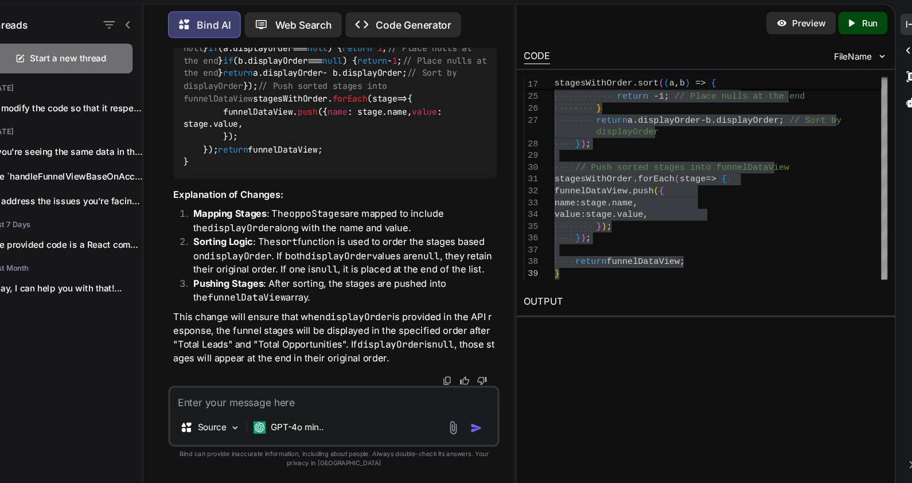
click at [418, 132] on span "// Push sorted stages into funnelDataView" at bounding box center [321, 122] width 193 height 22
click at [291, 402] on textarea at bounding box center [364, 405] width 302 height 21
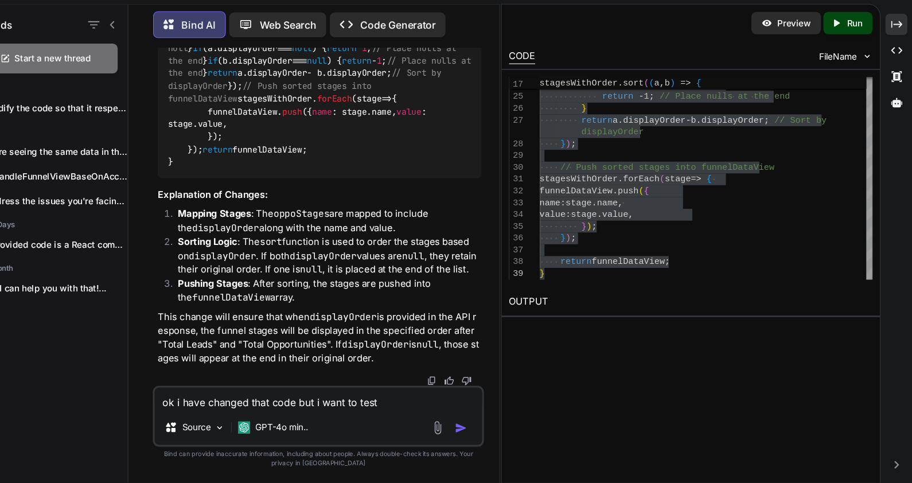
click at [171, 55] on icon at bounding box center [173, 59] width 9 height 9
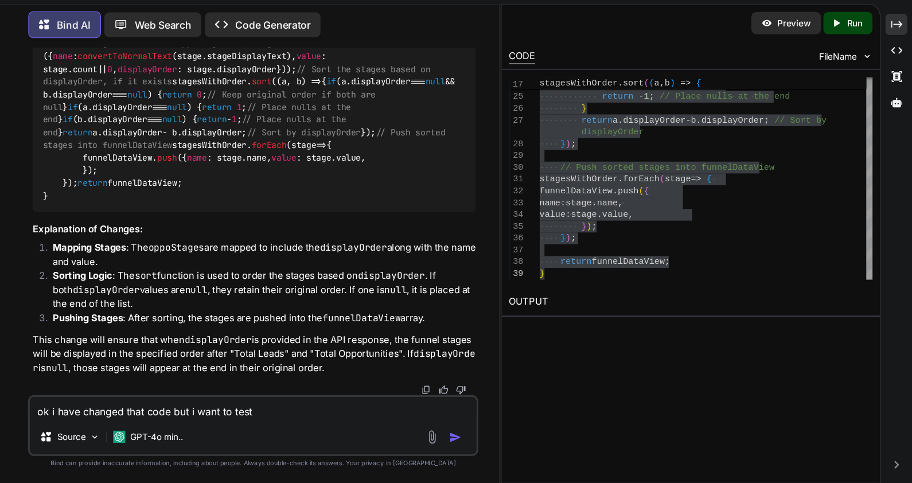
scroll to position [2930, 0]
click at [319, 416] on textarea "ok i have changed that code but i want to test" at bounding box center [304, 413] width 412 height 21
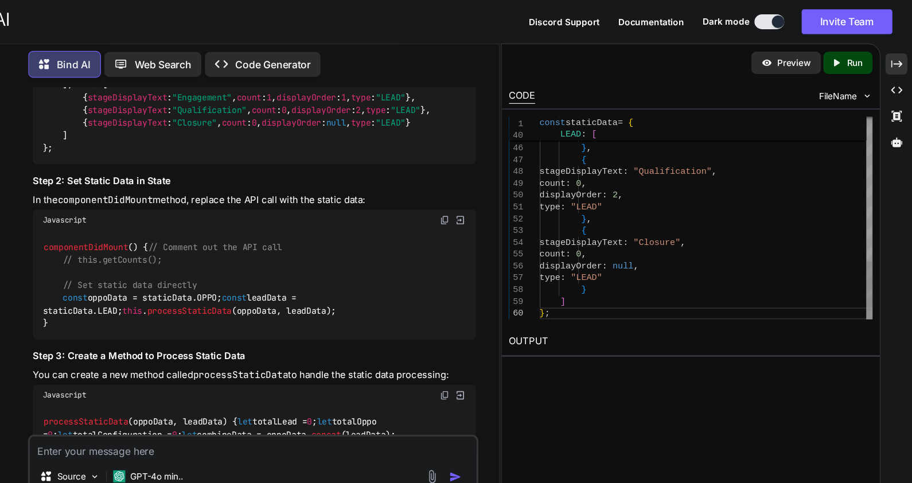
scroll to position [0, 0]
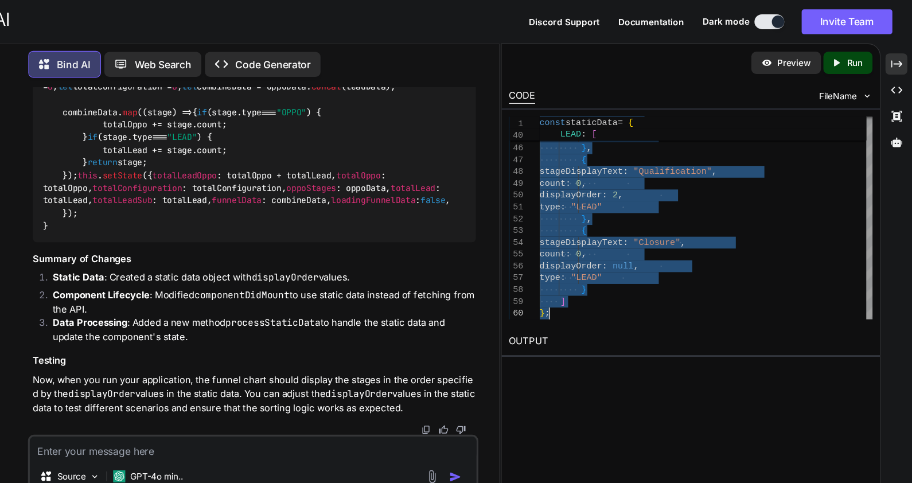
scroll to position [4343, 0]
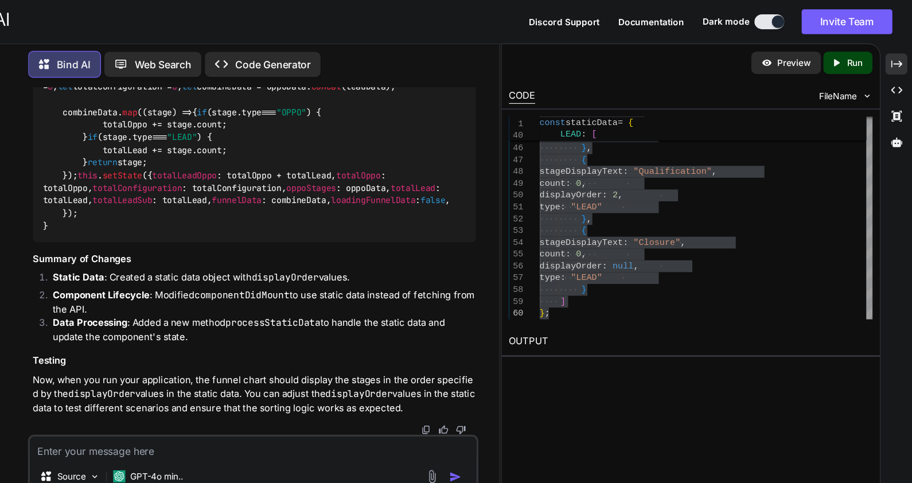
drag, startPoint x: 113, startPoint y: 266, endPoint x: 96, endPoint y: 173, distance: 94.4
click at [96, 173] on div "You Bind AI The provided code is a React component for a dashboard that visuali…" at bounding box center [304, 281] width 416 height 401
copy code "componentDidMount ( ) { // Comment out the API call // this.getCounts(); // Set…"
click at [167, 419] on textarea at bounding box center [304, 413] width 412 height 21
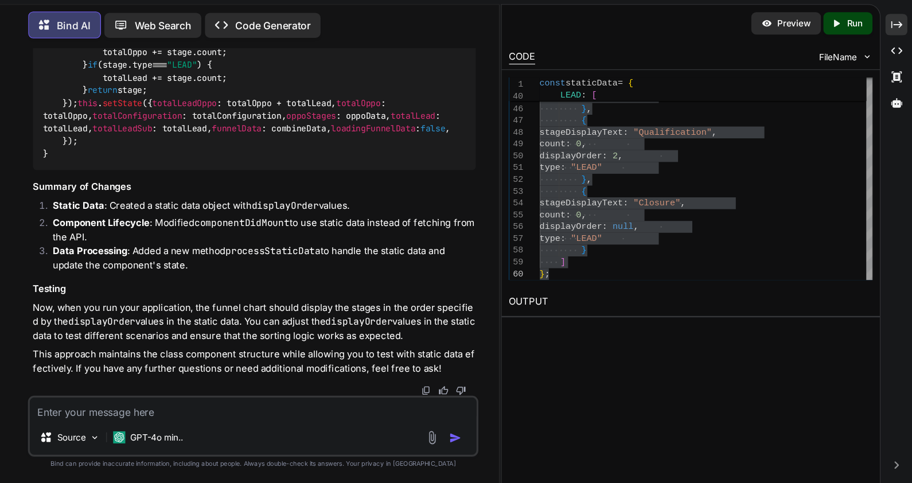
scroll to position [6221, 0]
click at [478, 18] on img at bounding box center [480, 13] width 9 height 9
click at [626, 428] on div "Preview Created with Pixso. Run CODE FileName 43 44 45 46 47 48 49 50 51 52 53 …" at bounding box center [707, 261] width 350 height 443
click at [419, 261] on li "Component Lifecycle : Modified componentDidMount to use static data instead of …" at bounding box center [310, 249] width 400 height 26
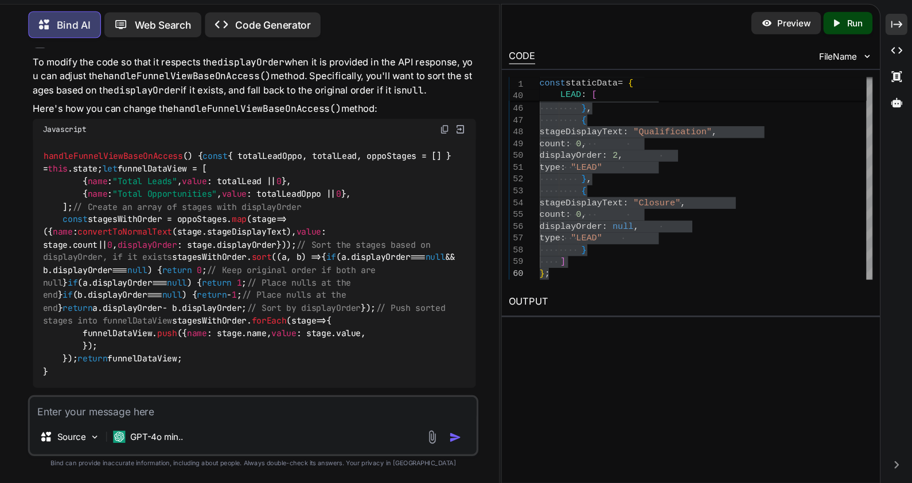
scroll to position [2463, 0]
